Goal: Transaction & Acquisition: Purchase product/service

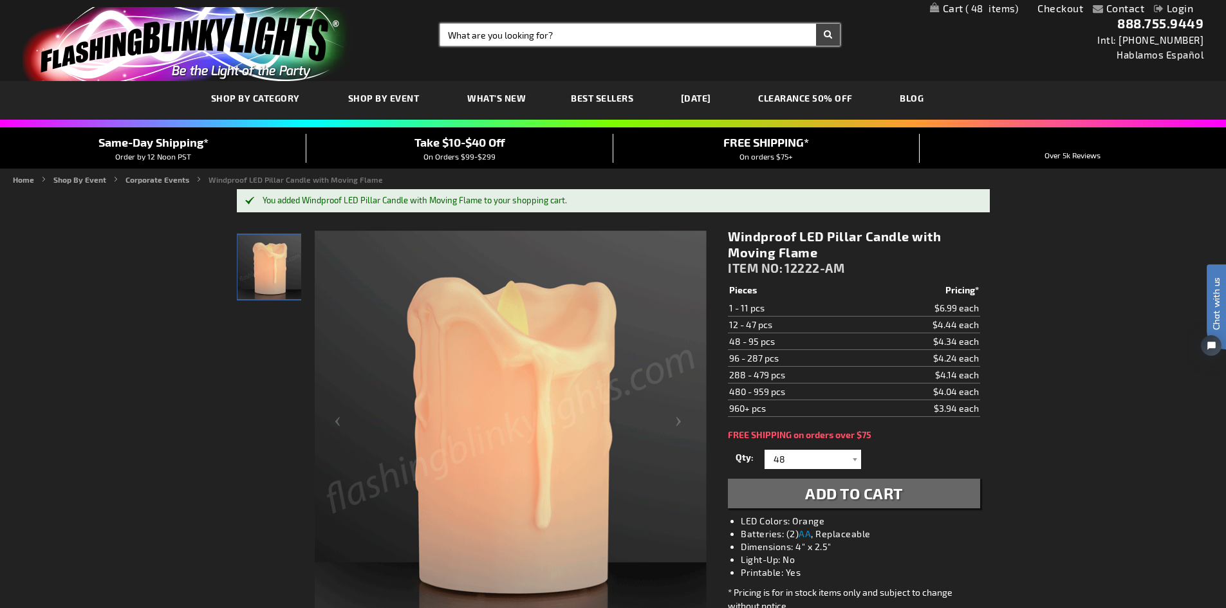
click at [553, 38] on input "Search" at bounding box center [639, 35] width 399 height 22
type input "flower light"
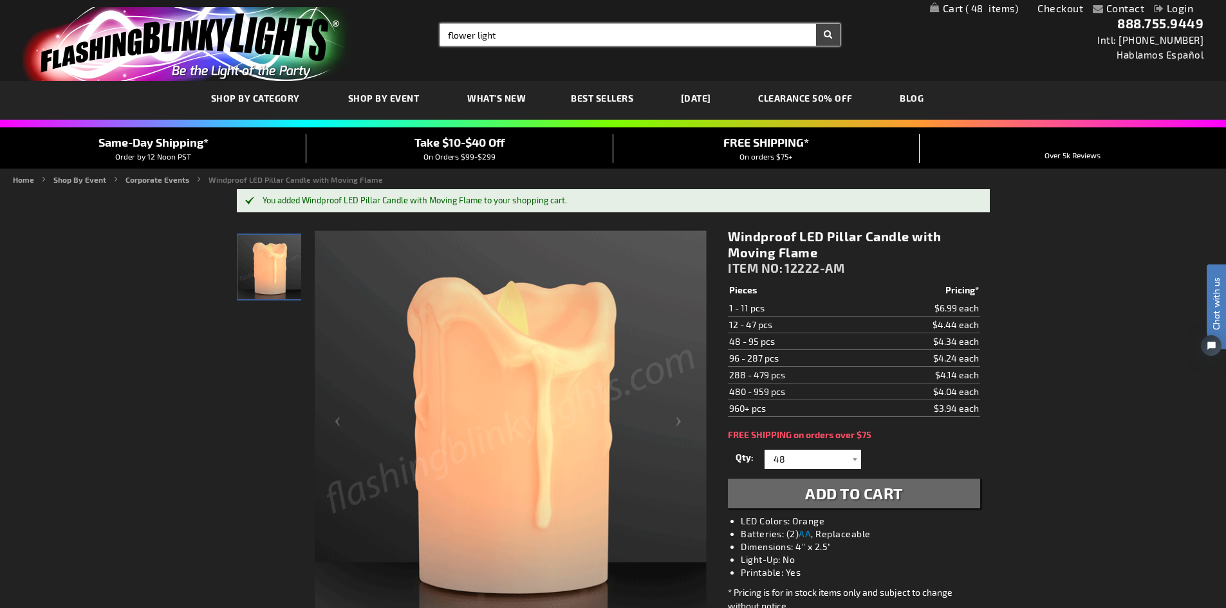
click at [816, 24] on button "Search" at bounding box center [828, 35] width 24 height 22
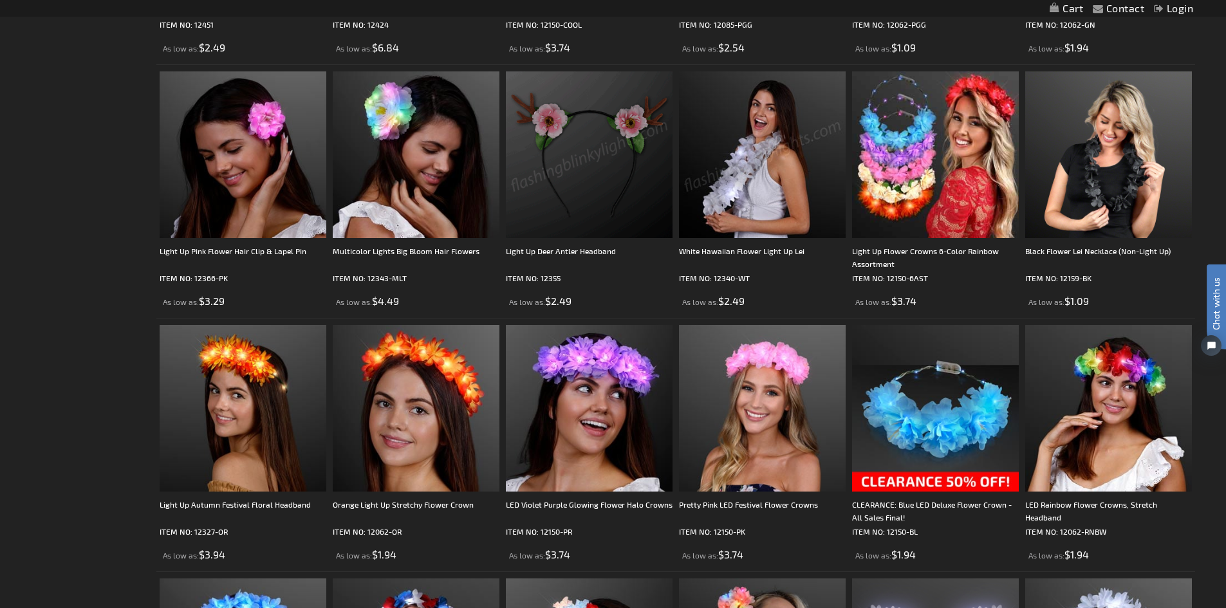
scroll to position [901, 0]
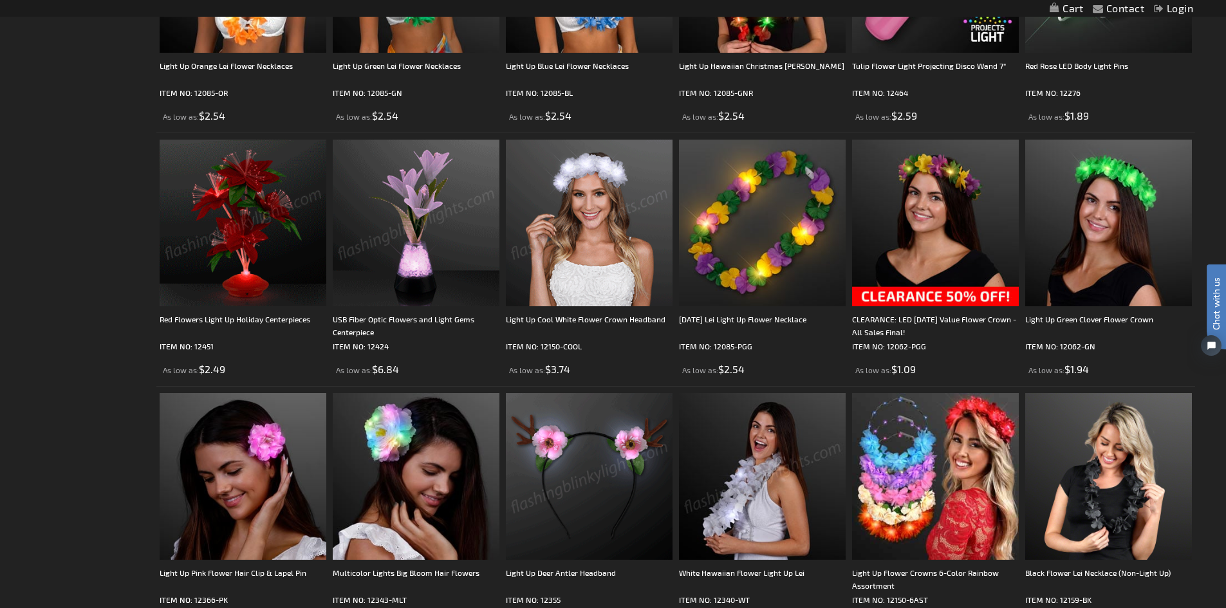
click at [389, 208] on img at bounding box center [416, 223] width 167 height 167
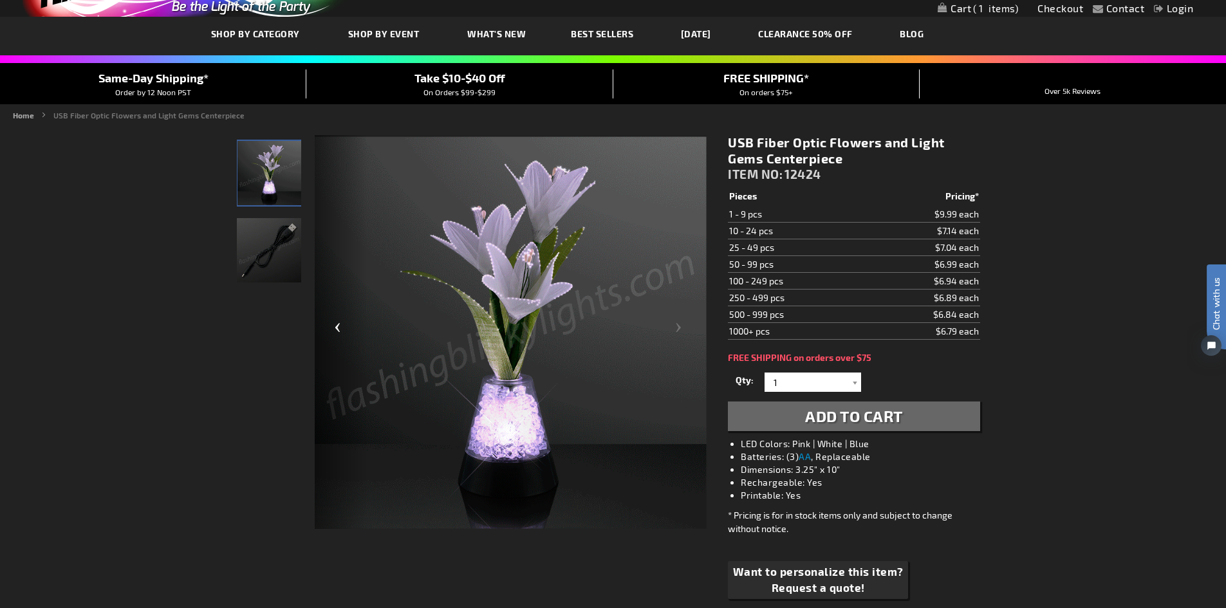
click at [342, 326] on div "Previous" at bounding box center [340, 332] width 51 height 395
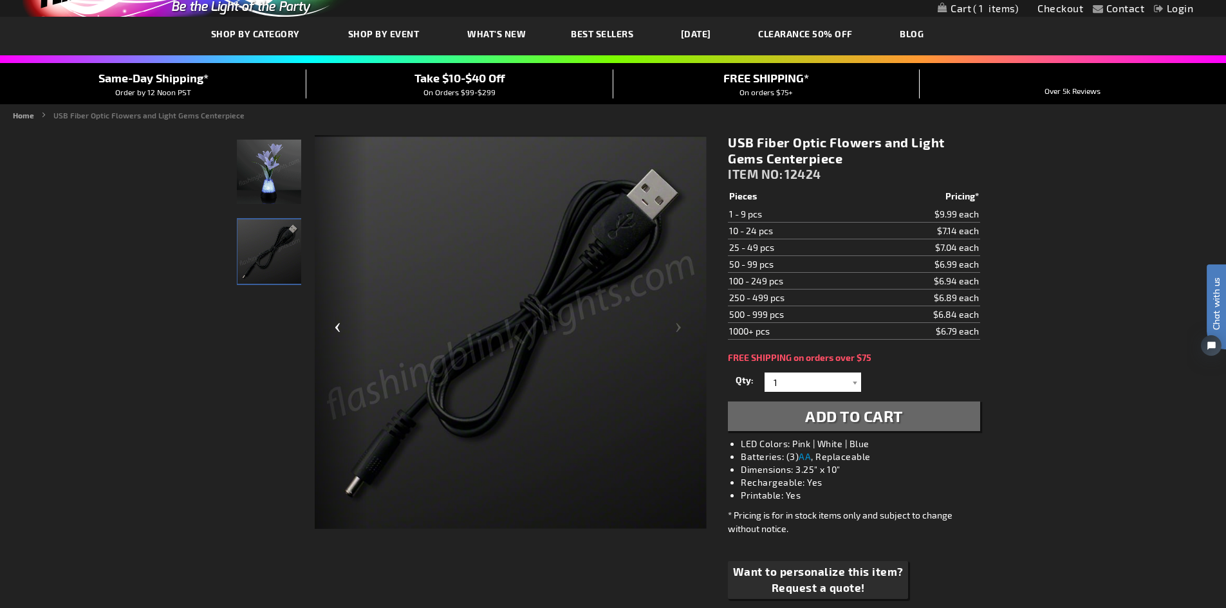
click at [342, 326] on div "Previous" at bounding box center [340, 332] width 51 height 395
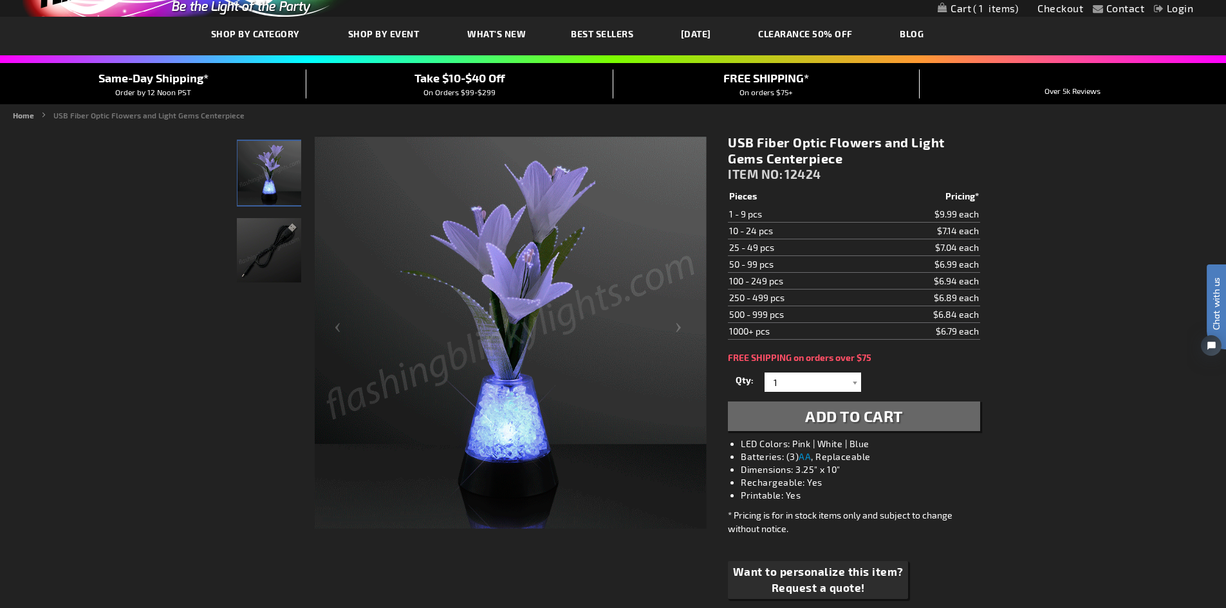
click at [257, 311] on div at bounding box center [269, 332] width 64 height 394
